Goal: Entertainment & Leisure: Consume media (video, audio)

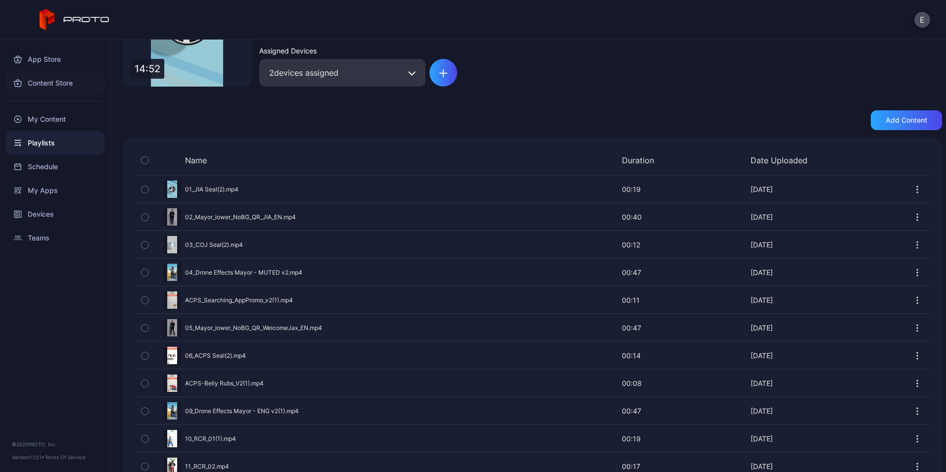
scroll to position [99, 0]
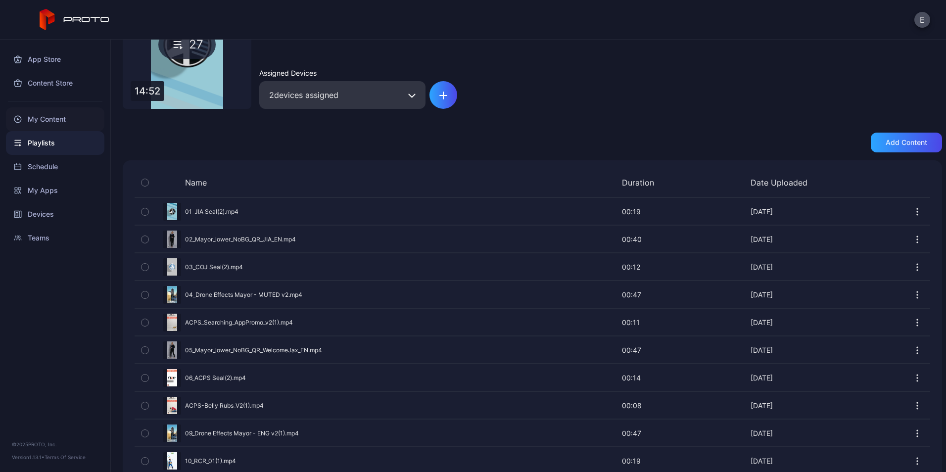
click at [39, 117] on div "My Content" at bounding box center [55, 119] width 98 height 24
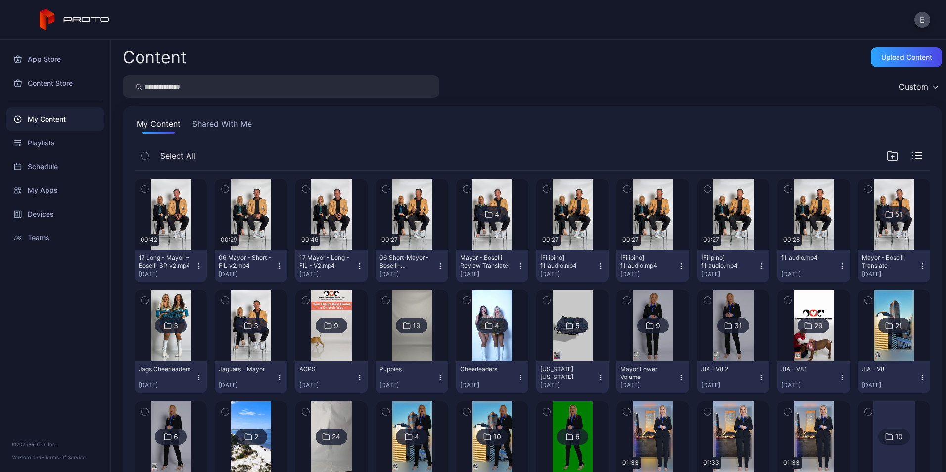
click at [884, 350] on img at bounding box center [894, 325] width 40 height 71
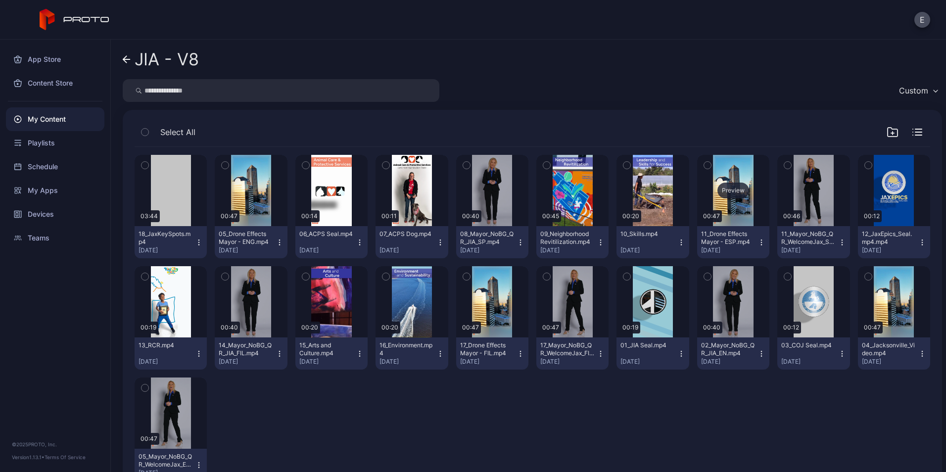
click at [727, 207] on div "Preview" at bounding box center [733, 190] width 72 height 71
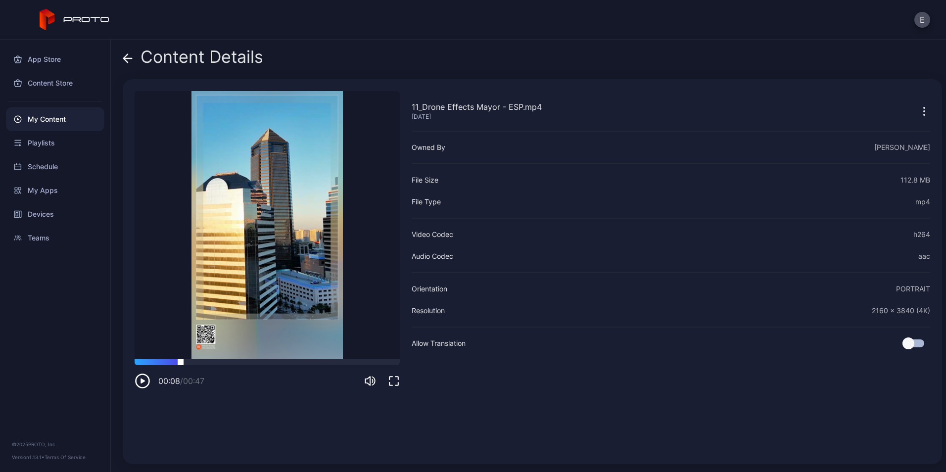
click at [181, 363] on div at bounding box center [267, 362] width 265 height 6
click at [258, 203] on video "Sorry, your browser doesn‘t support embedded videos" at bounding box center [267, 225] width 265 height 268
click at [142, 384] on icon "button" at bounding box center [143, 381] width 16 height 16
click at [128, 64] on span at bounding box center [128, 57] width 10 height 19
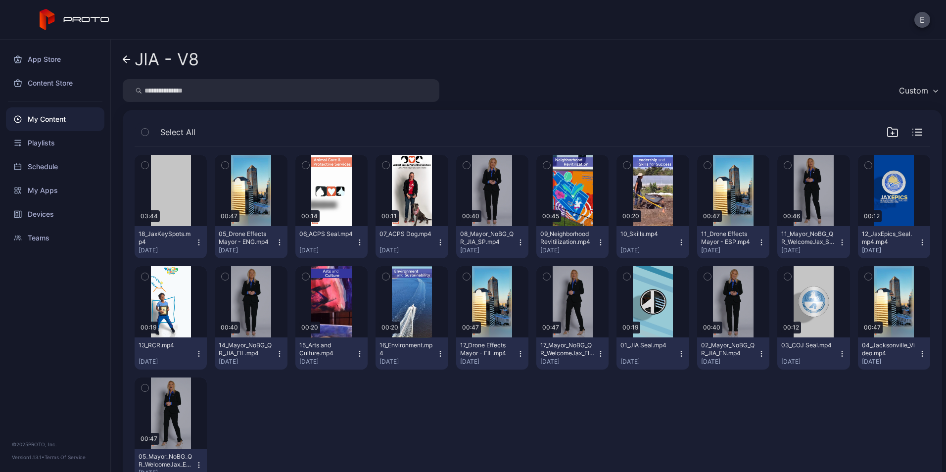
click at [55, 116] on div "My Content" at bounding box center [55, 119] width 98 height 24
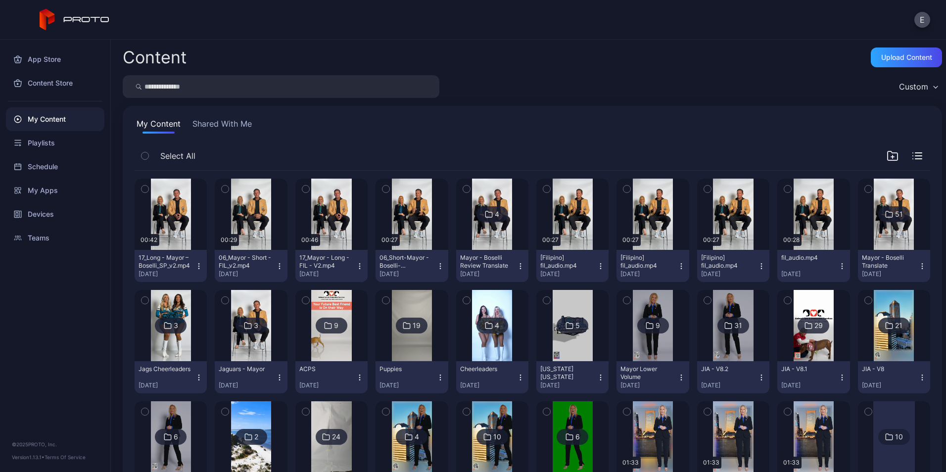
click at [727, 350] on img at bounding box center [733, 325] width 40 height 71
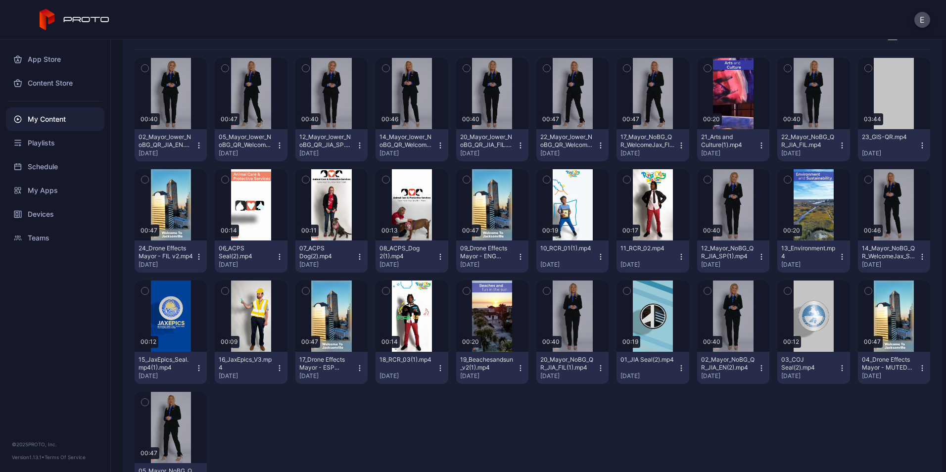
scroll to position [99, 0]
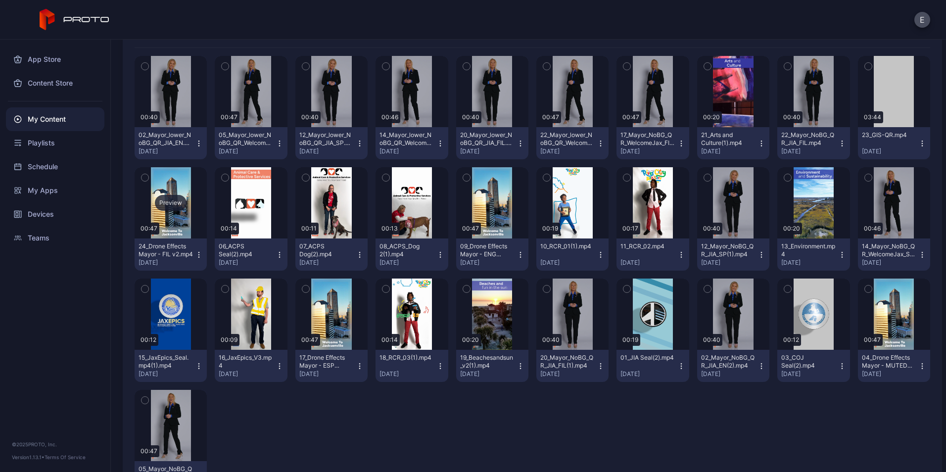
click at [172, 224] on div "Preview" at bounding box center [171, 202] width 72 height 71
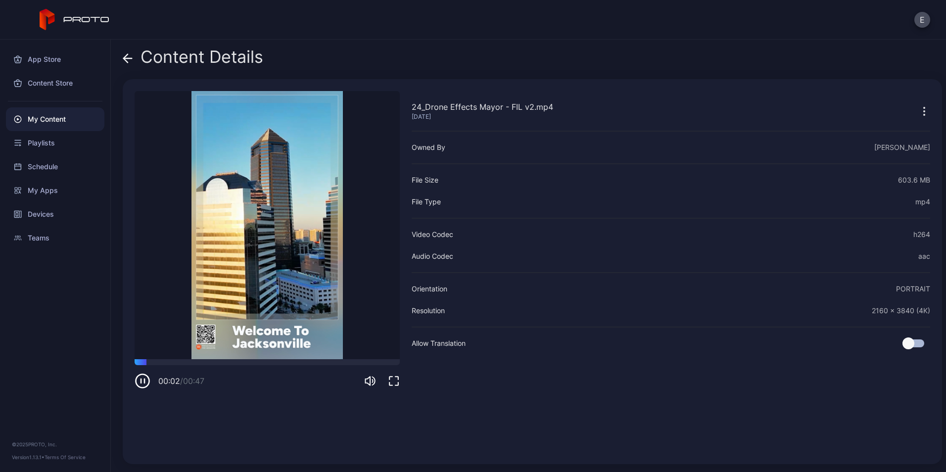
click at [143, 386] on icon "button" at bounding box center [143, 381] width 16 height 16
